Goal: Task Accomplishment & Management: Manage account settings

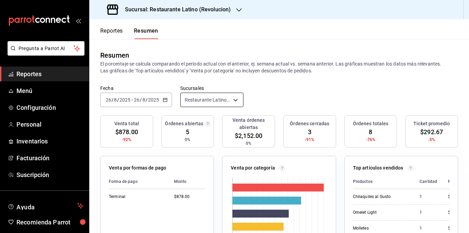
click at [210, 100] on body "Pregunta a Parrot AI Reportes Menú Configuración Personal Inventarios Facturaci…" at bounding box center [234, 116] width 469 height 233
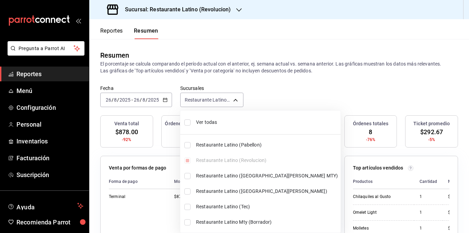
click at [213, 120] on span "Ver todas" at bounding box center [267, 122] width 142 height 7
type input "[object Object],[object Object],[object Object],[object Object],[object Object]…"
checkbox input "true"
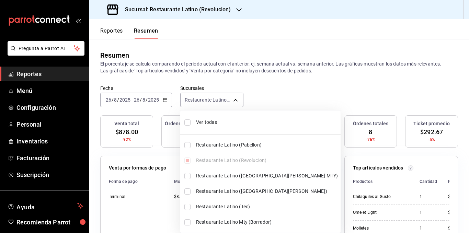
checkbox input "true"
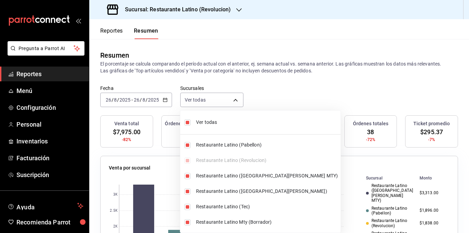
click at [203, 71] on div at bounding box center [234, 116] width 469 height 233
